Goal: Transaction & Acquisition: Purchase product/service

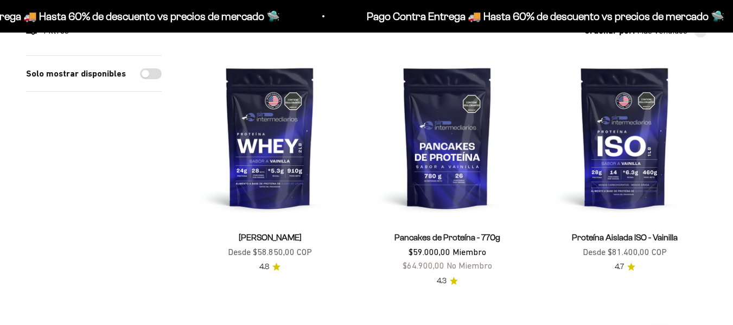
scroll to position [116, 0]
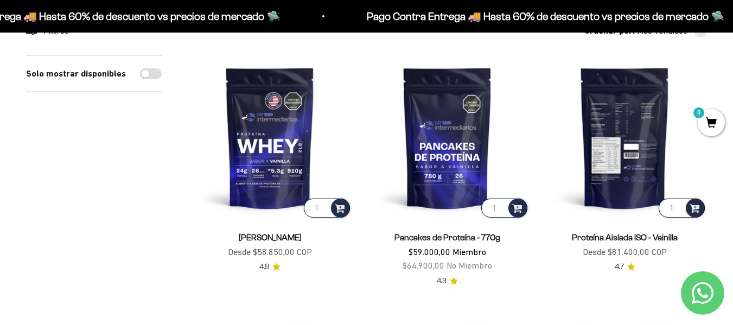
click at [624, 119] on img at bounding box center [625, 137] width 164 height 164
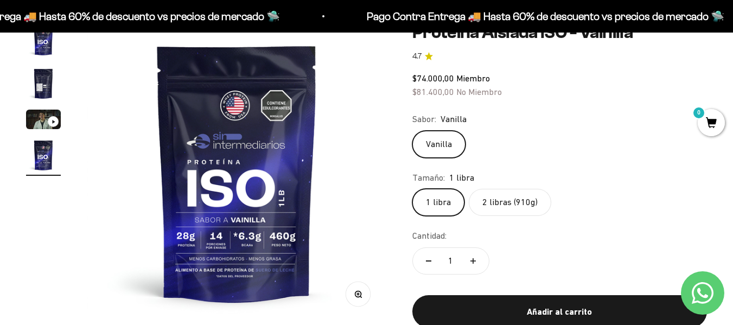
click at [512, 204] on label "2 libras (910g)" at bounding box center [510, 202] width 83 height 27
click at [413, 189] on input "2 libras (910g)" at bounding box center [412, 188] width 1 height 1
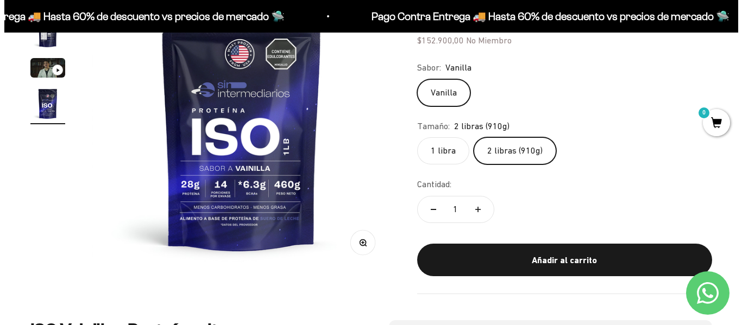
scroll to position [169, 0]
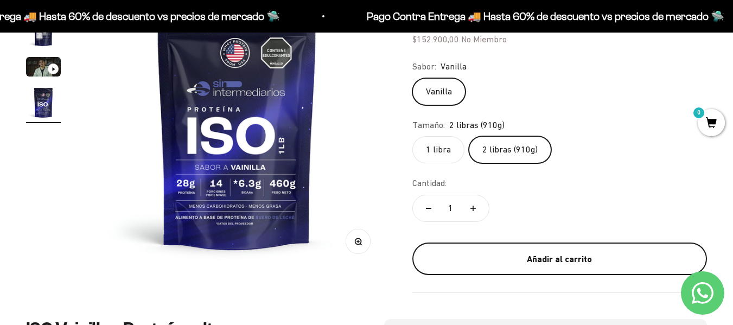
click at [527, 262] on div "Añadir al carrito" at bounding box center [559, 259] width 251 height 14
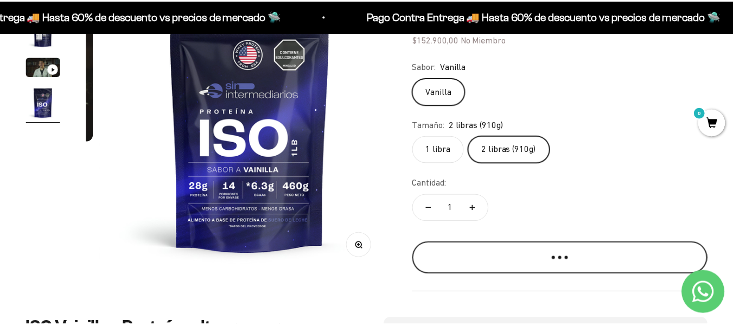
scroll to position [0, 932]
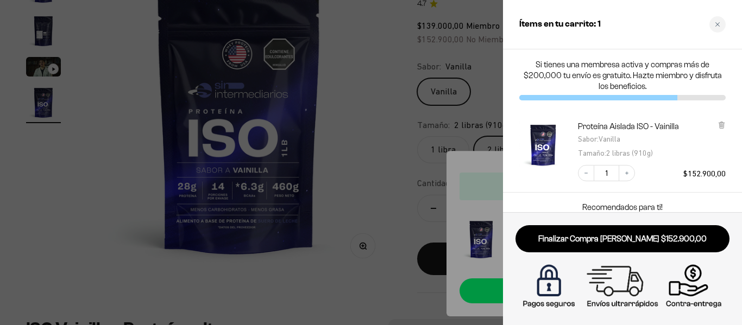
click at [357, 211] on div at bounding box center [371, 162] width 742 height 325
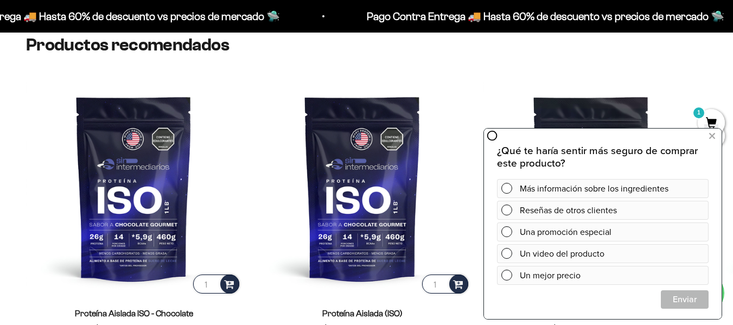
scroll to position [2400, 0]
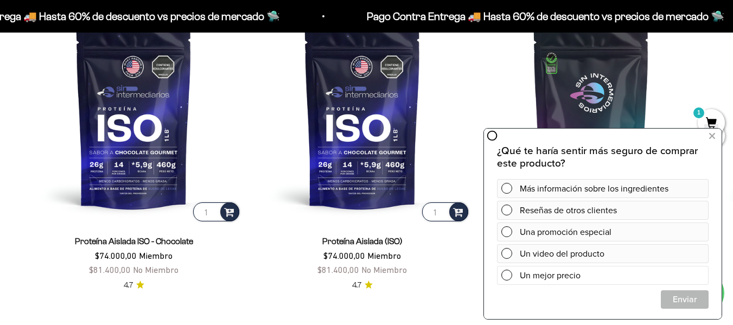
click at [537, 269] on div "Un mejor precio" at bounding box center [612, 275] width 185 height 19
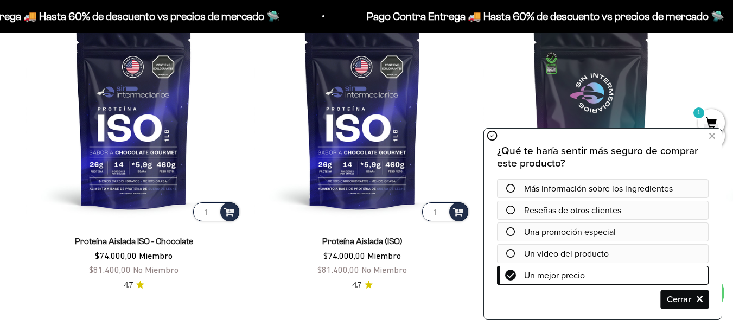
click at [673, 301] on span "Cerrar" at bounding box center [685, 299] width 47 height 19
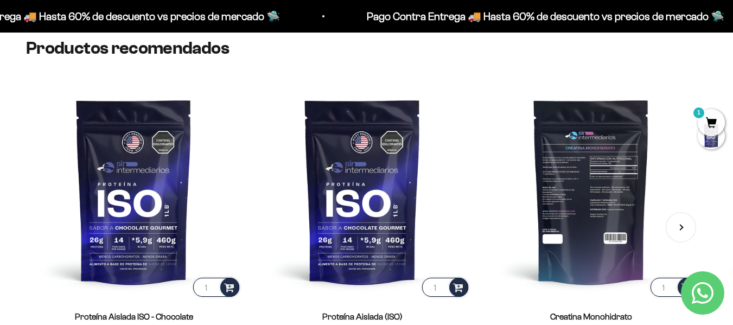
scroll to position [2321, 0]
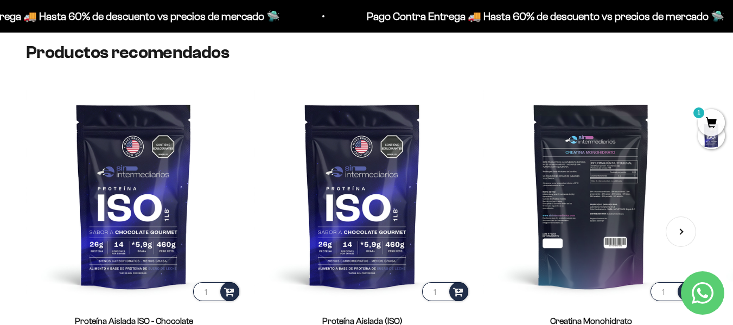
click at [594, 185] on img at bounding box center [592, 196] width 216 height 216
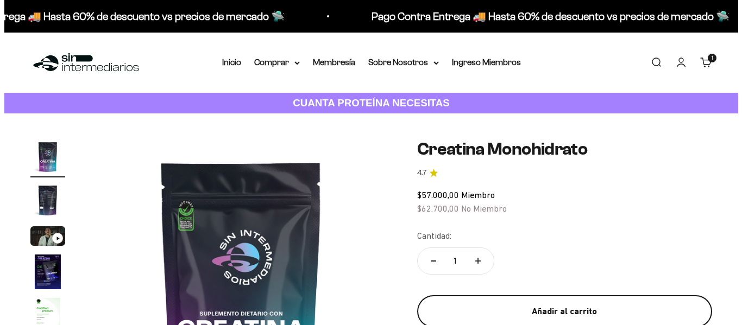
scroll to position [83, 0]
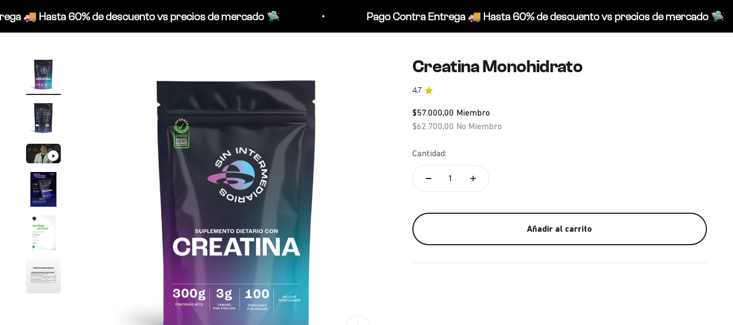
click at [578, 227] on div "Añadir al carrito" at bounding box center [559, 229] width 251 height 14
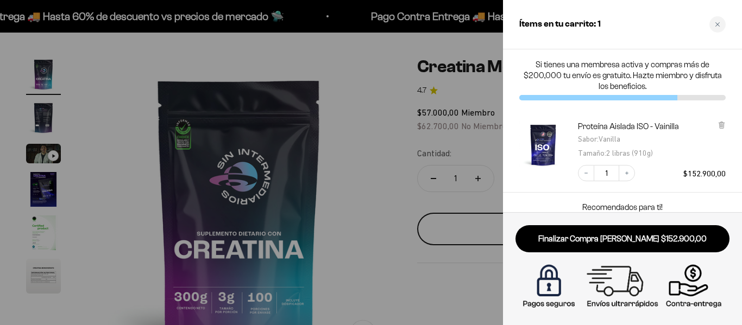
scroll to position [0, 0]
